Goal: Transaction & Acquisition: Book appointment/travel/reservation

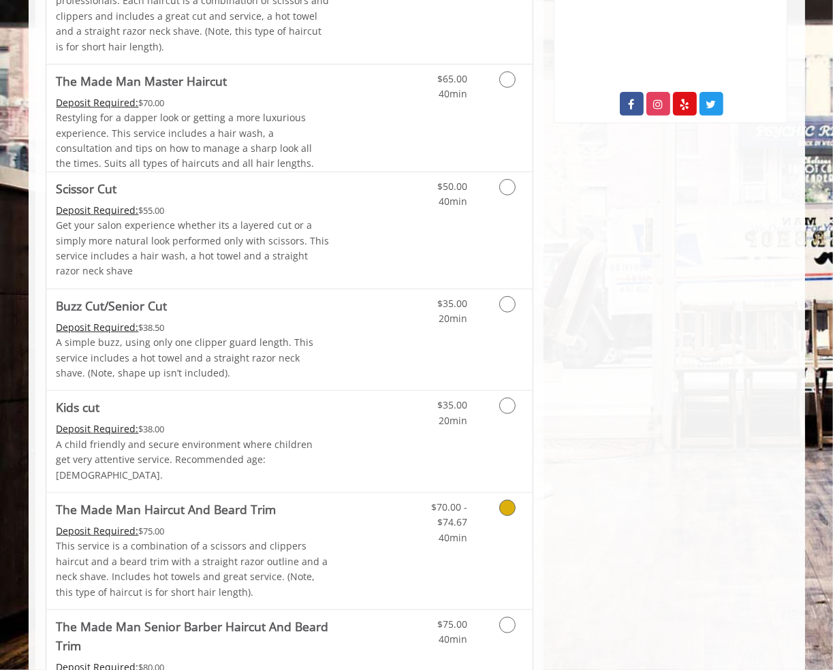
scroll to position [749, 0]
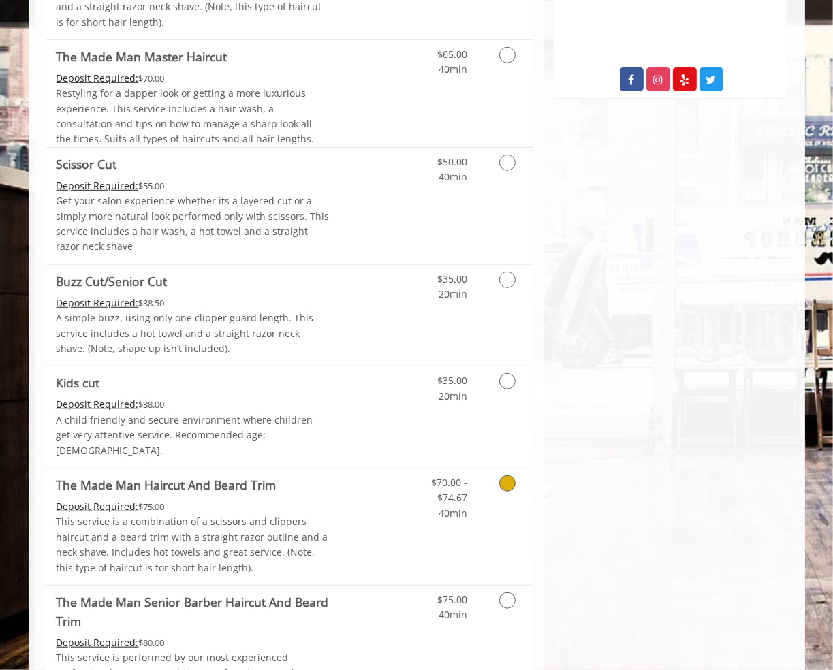
click at [494, 476] on link "Grooming services" at bounding box center [505, 495] width 35 height 52
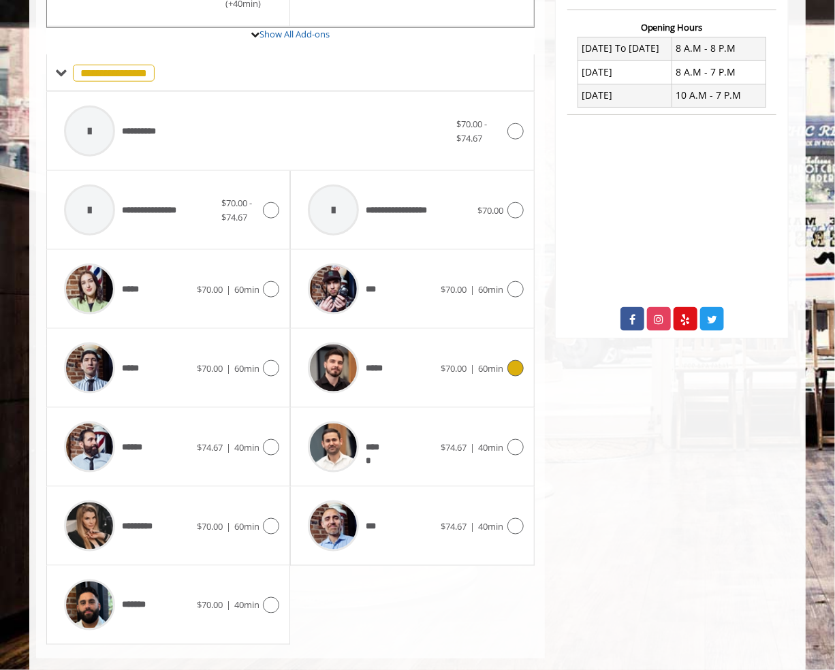
scroll to position [529, 0]
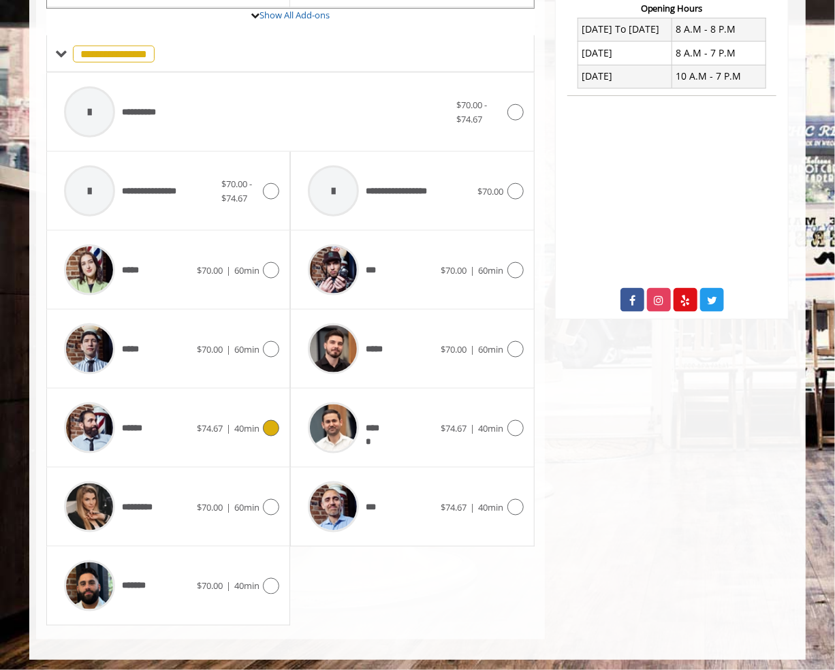
click at [265, 420] on div at bounding box center [270, 428] width 20 height 16
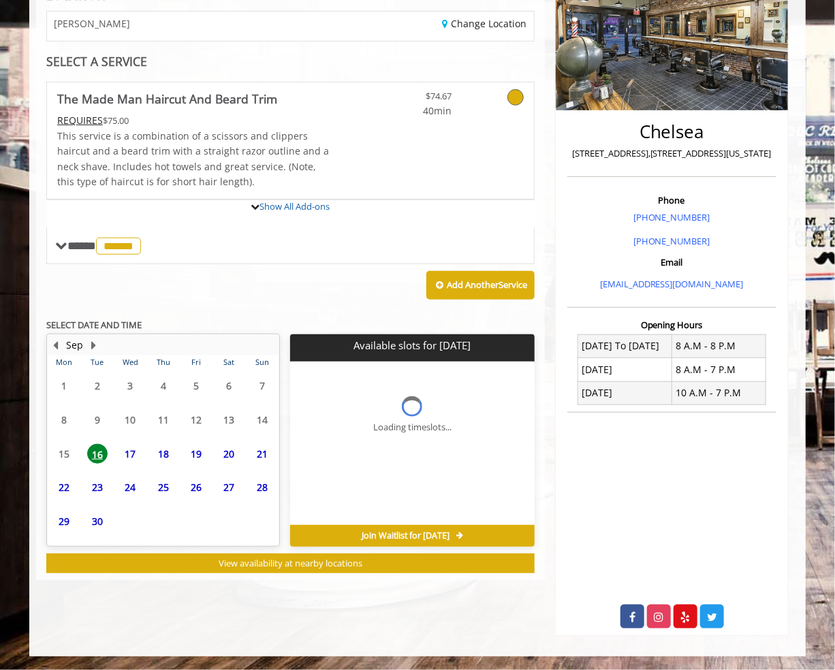
scroll to position [211, 0]
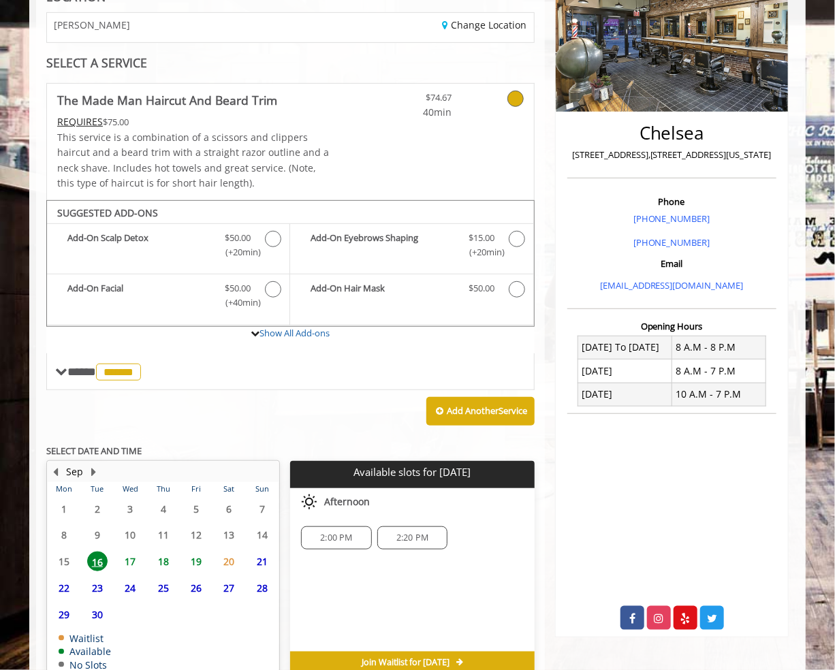
click at [125, 560] on span "17" at bounding box center [130, 562] width 20 height 20
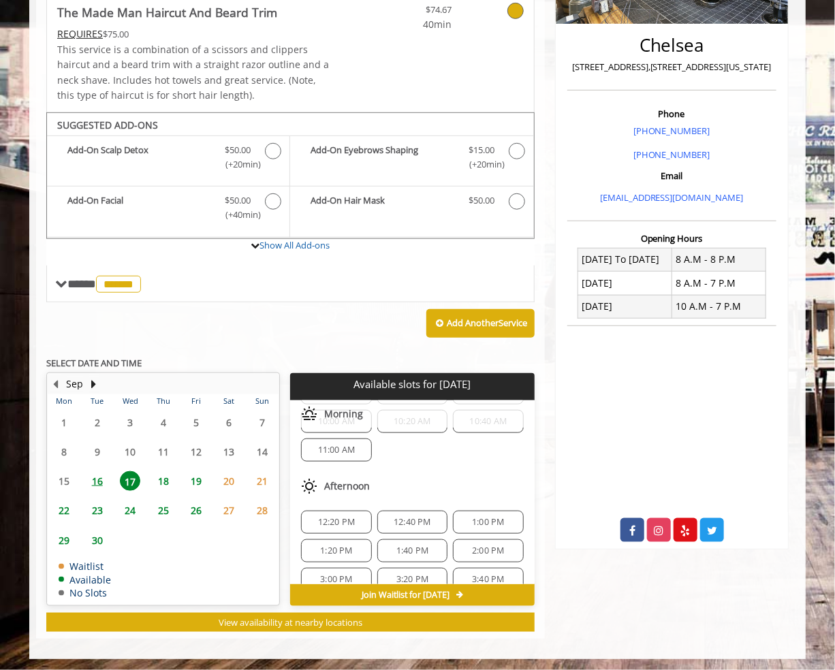
scroll to position [68, 0]
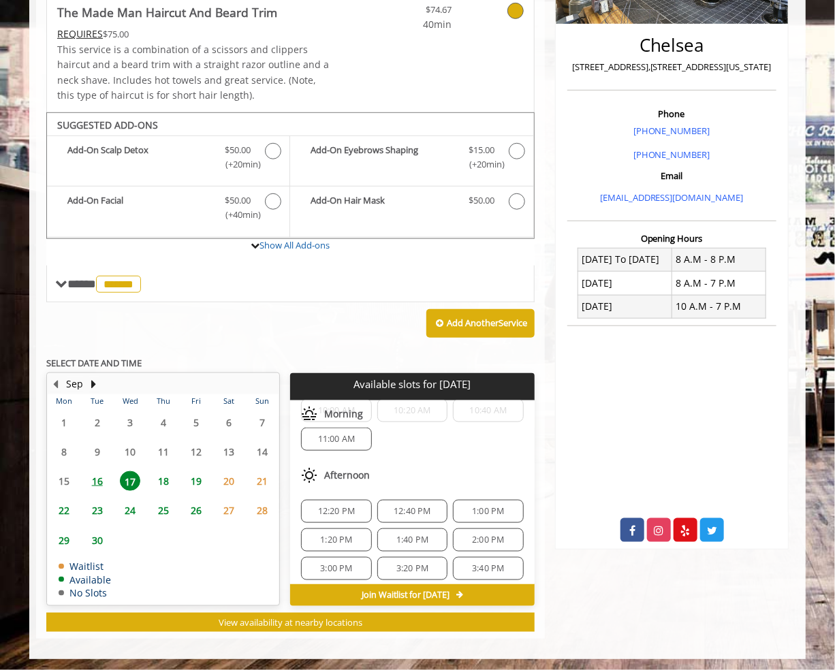
click at [496, 510] on span "1:00 PM" at bounding box center [488, 511] width 32 height 11
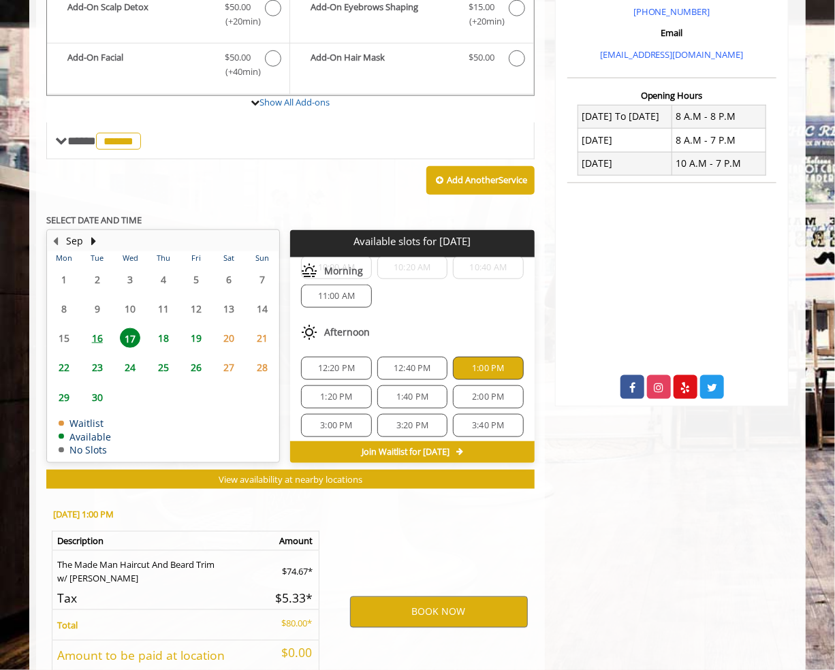
scroll to position [544, 0]
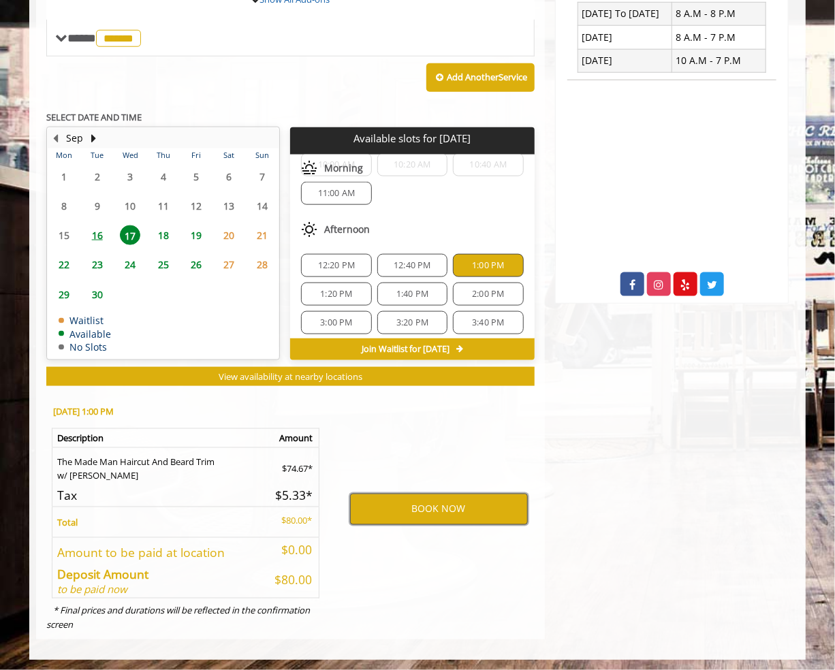
click at [463, 504] on button "BOOK NOW" at bounding box center [439, 509] width 178 height 31
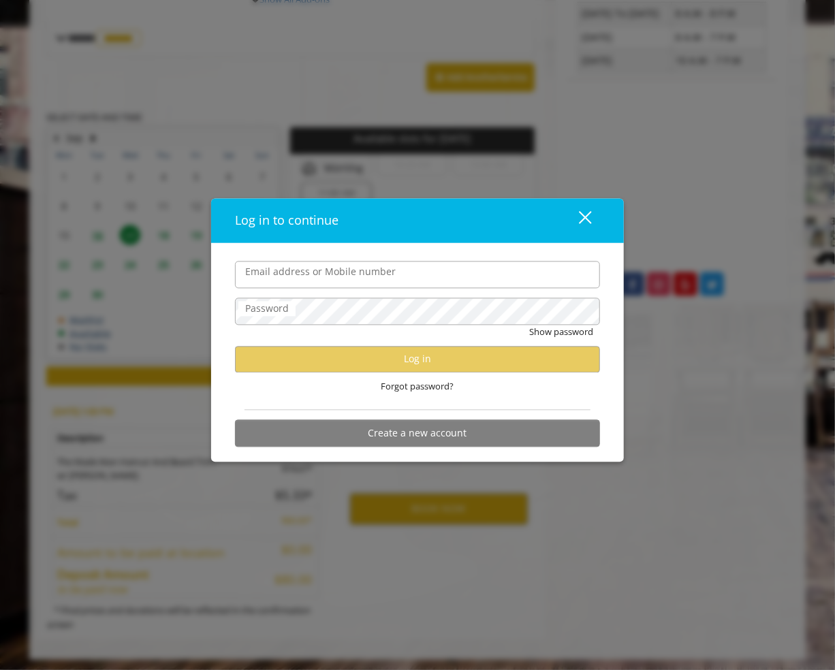
type input "**********"
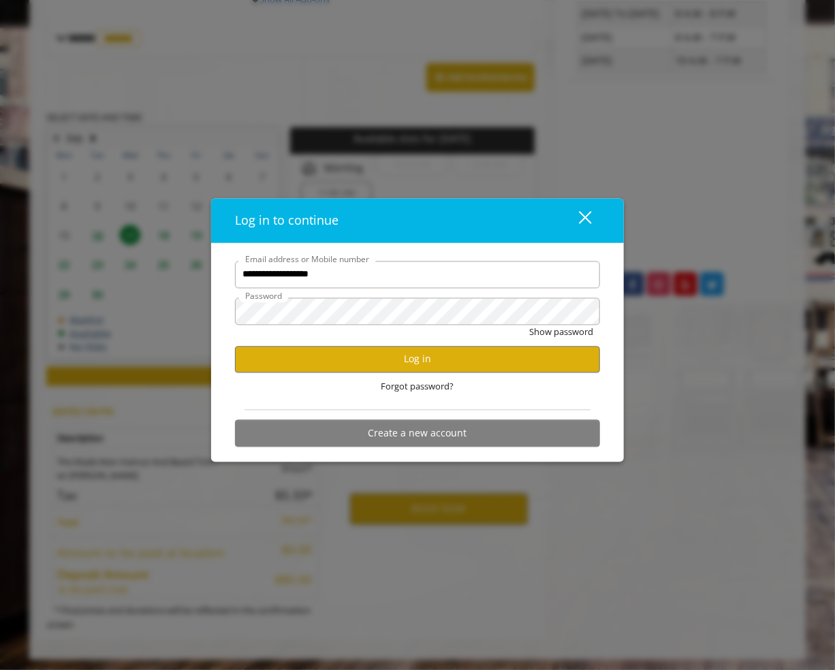
scroll to position [0, 0]
click at [363, 354] on button "Log in" at bounding box center [417, 359] width 365 height 27
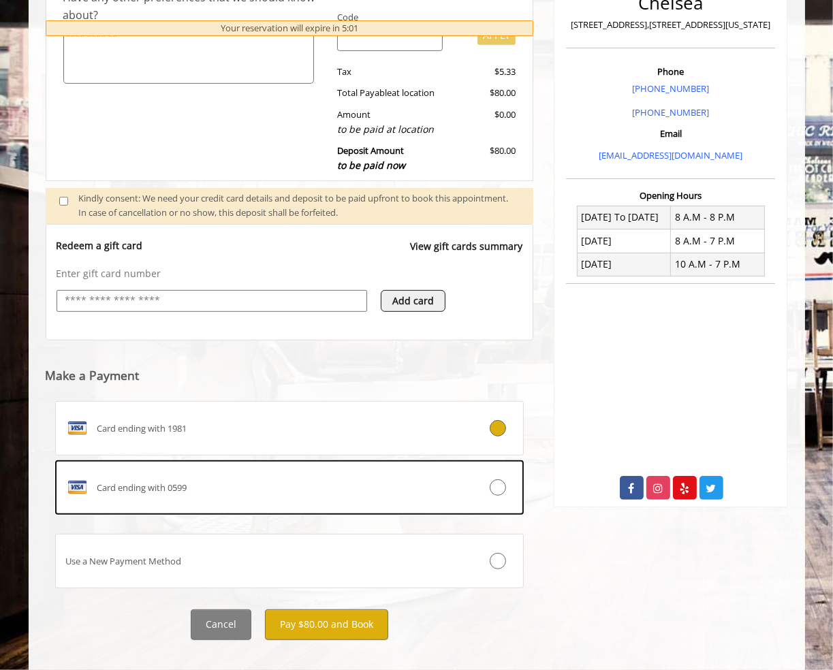
scroll to position [357, 0]
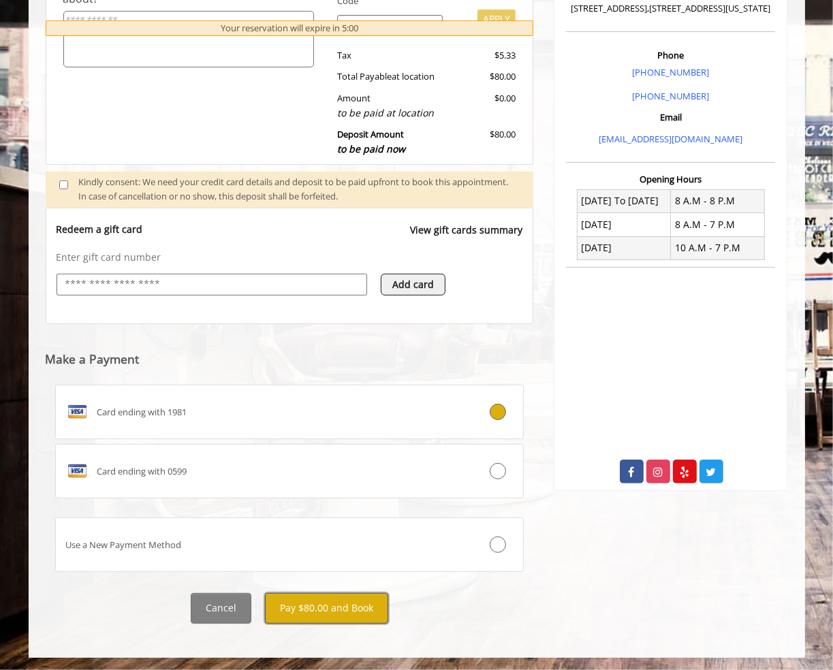
click at [298, 620] on button "Pay $80.00 and Book" at bounding box center [326, 608] width 123 height 31
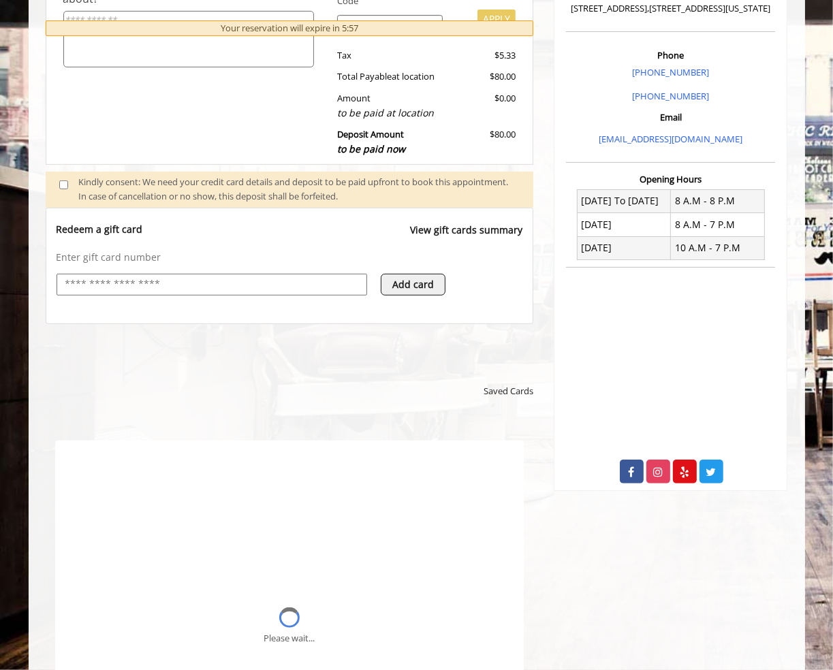
scroll to position [0, 0]
